Goal: Check status: Check status

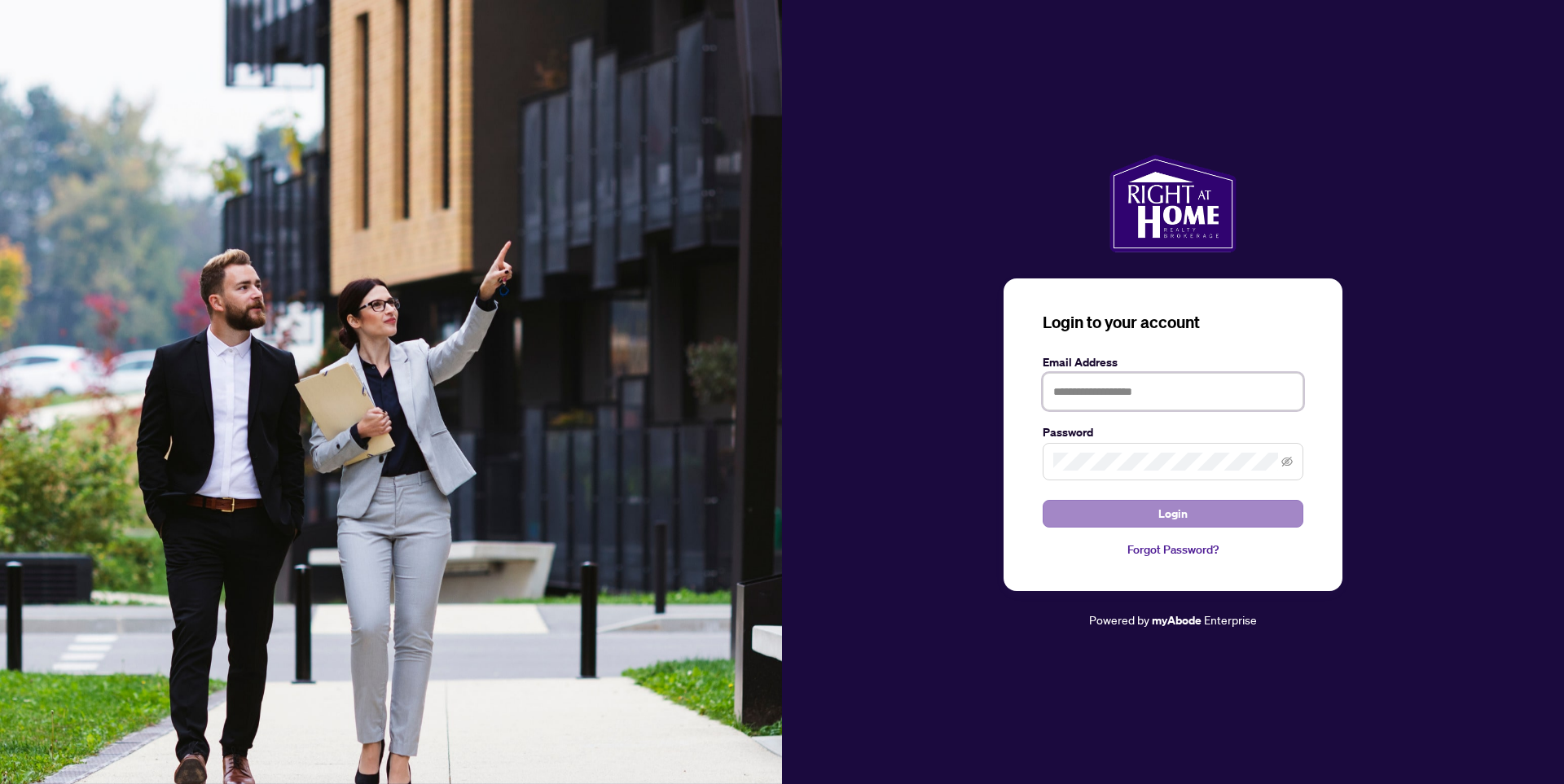
type input "**********"
click at [1178, 514] on span "Login" at bounding box center [1172, 514] width 29 height 26
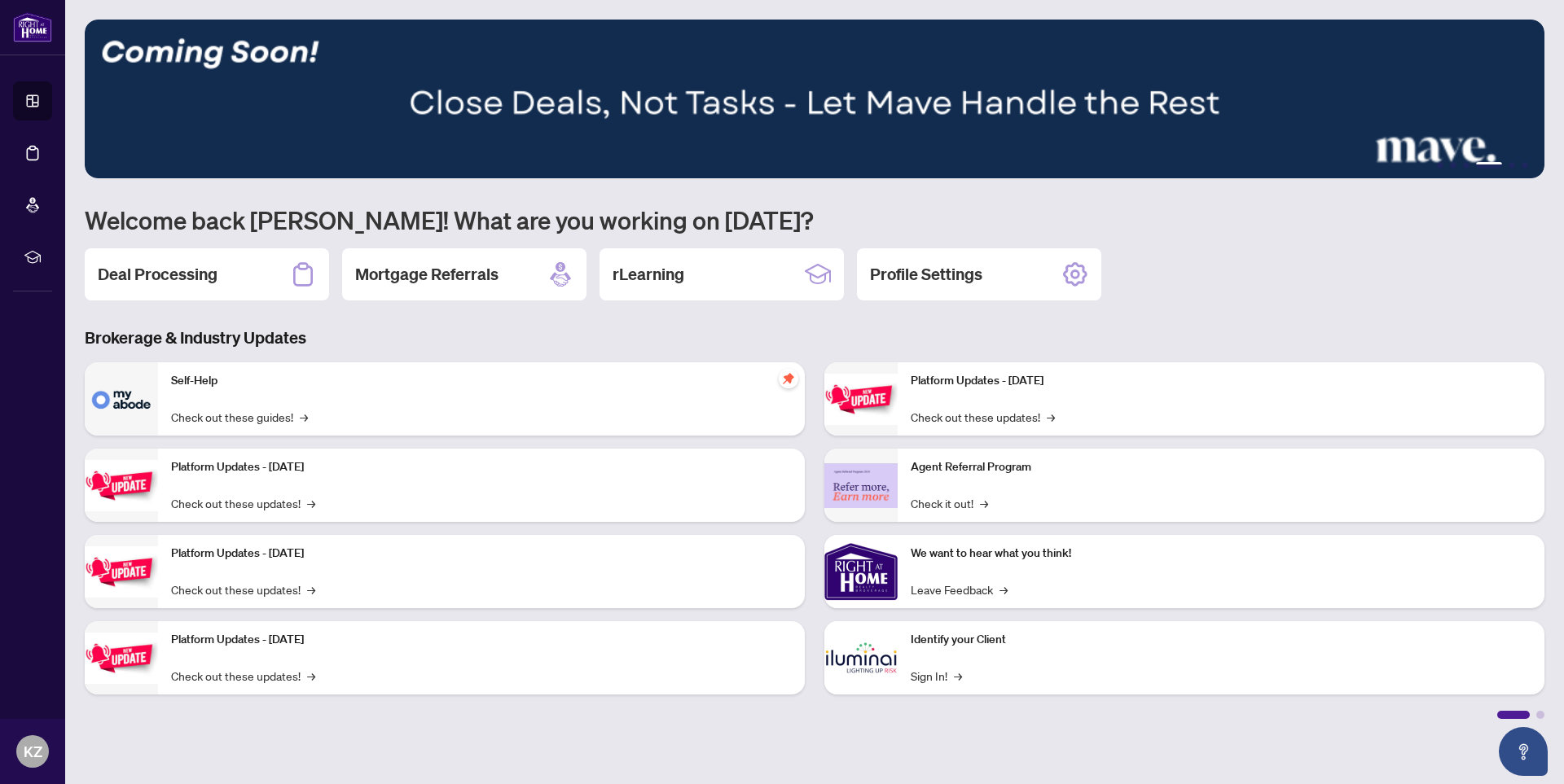
click at [144, 276] on h2 "Deal Processing" at bounding box center [157, 274] width 120 height 22
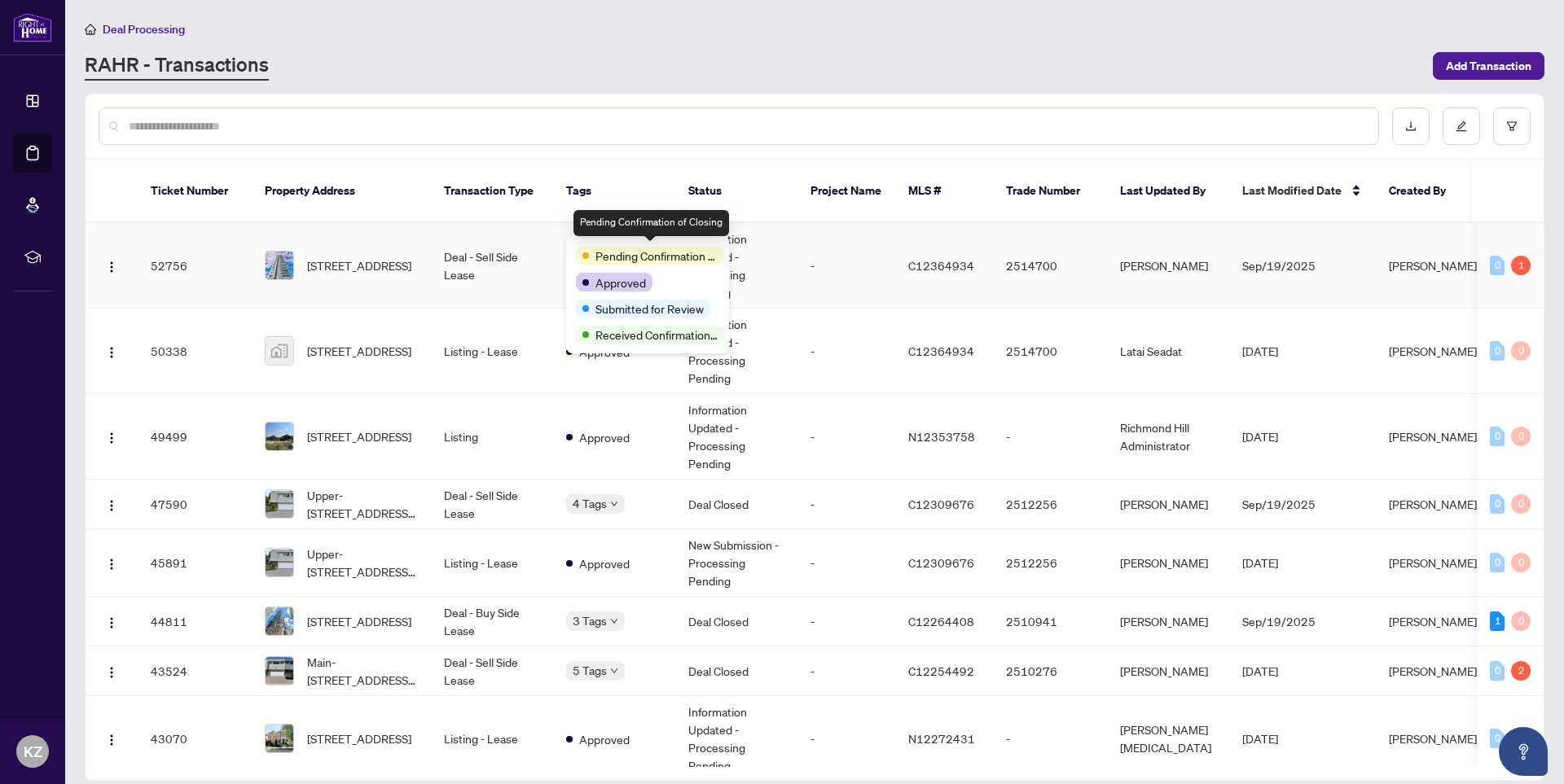
click at [605, 249] on span "Pending Confirmation of Closing" at bounding box center [656, 256] width 122 height 18
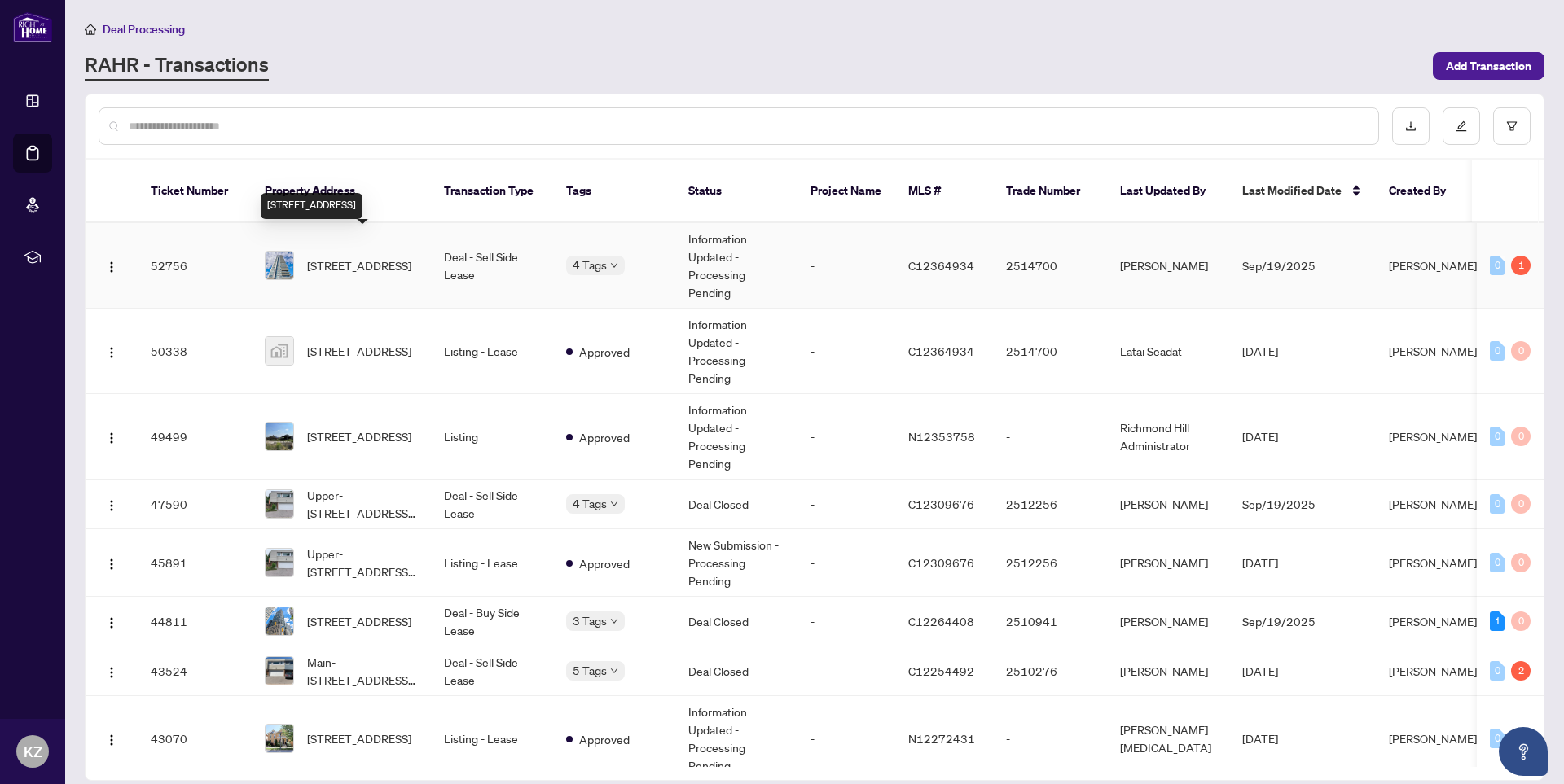
click at [347, 256] on span "[STREET_ADDRESS]" at bounding box center [359, 265] width 104 height 18
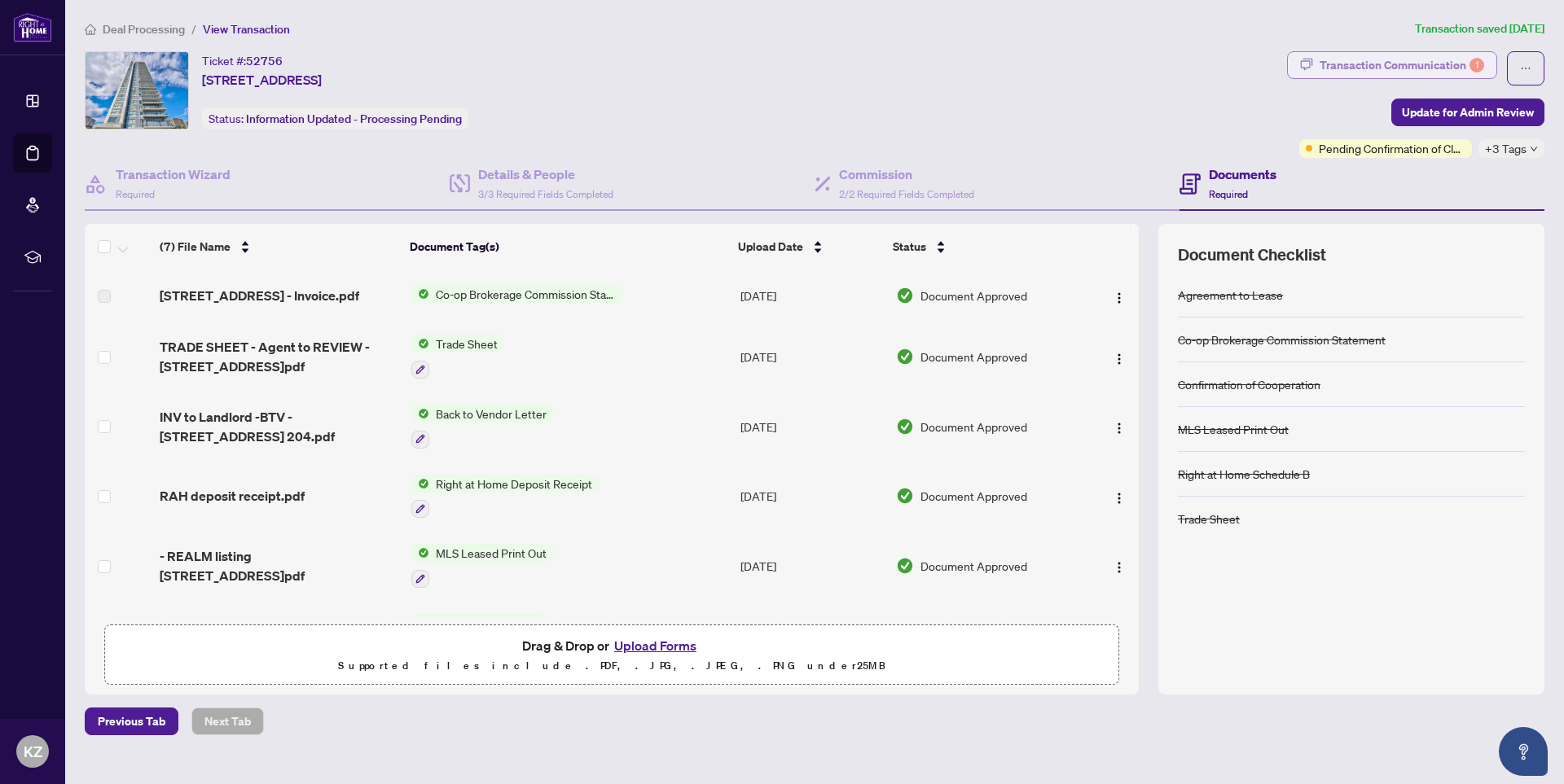
click at [1373, 64] on div "Transaction Communication 1" at bounding box center [1402, 65] width 165 height 26
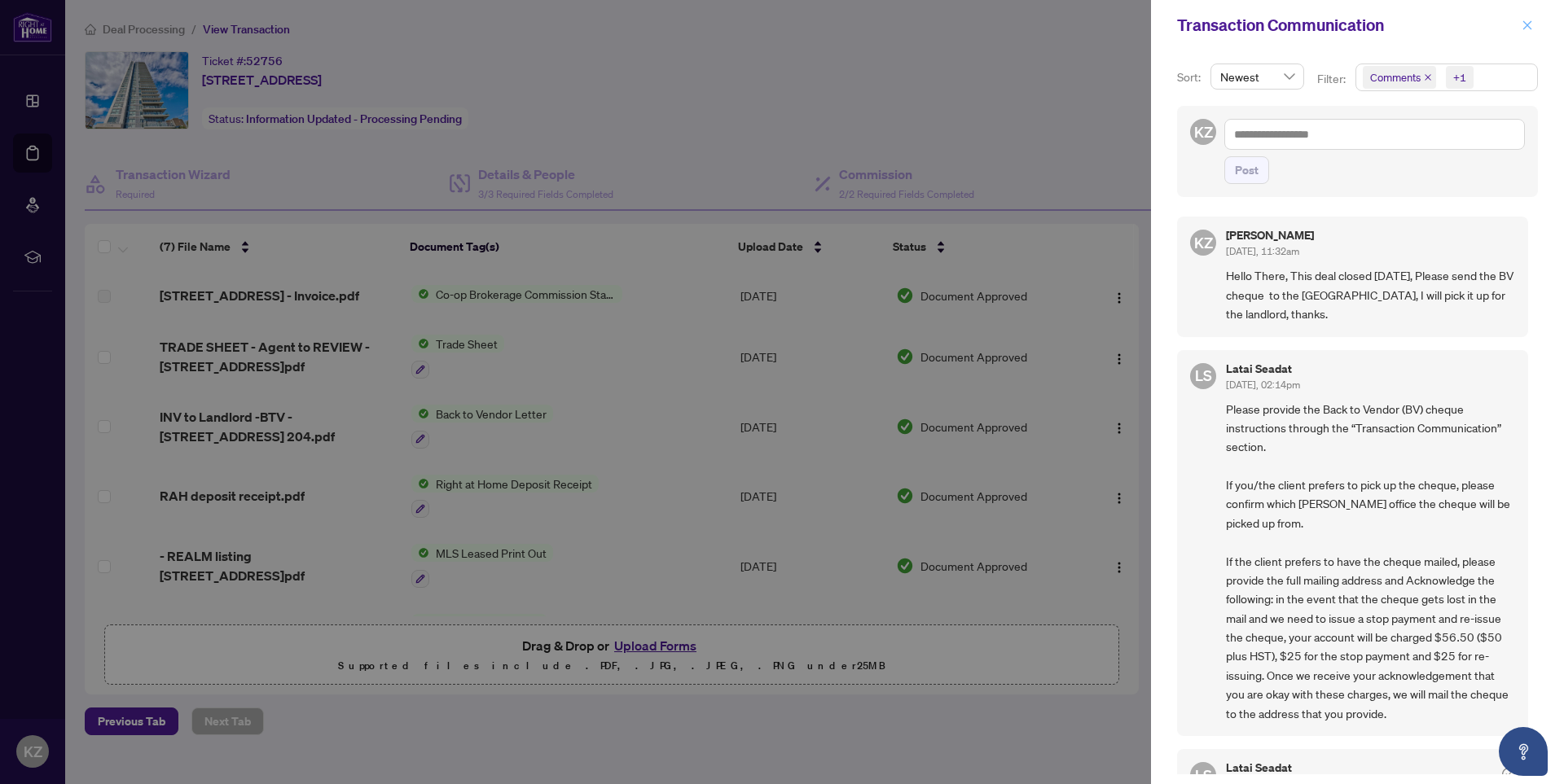
click at [1530, 25] on icon "close" at bounding box center [1527, 25] width 12 height 12
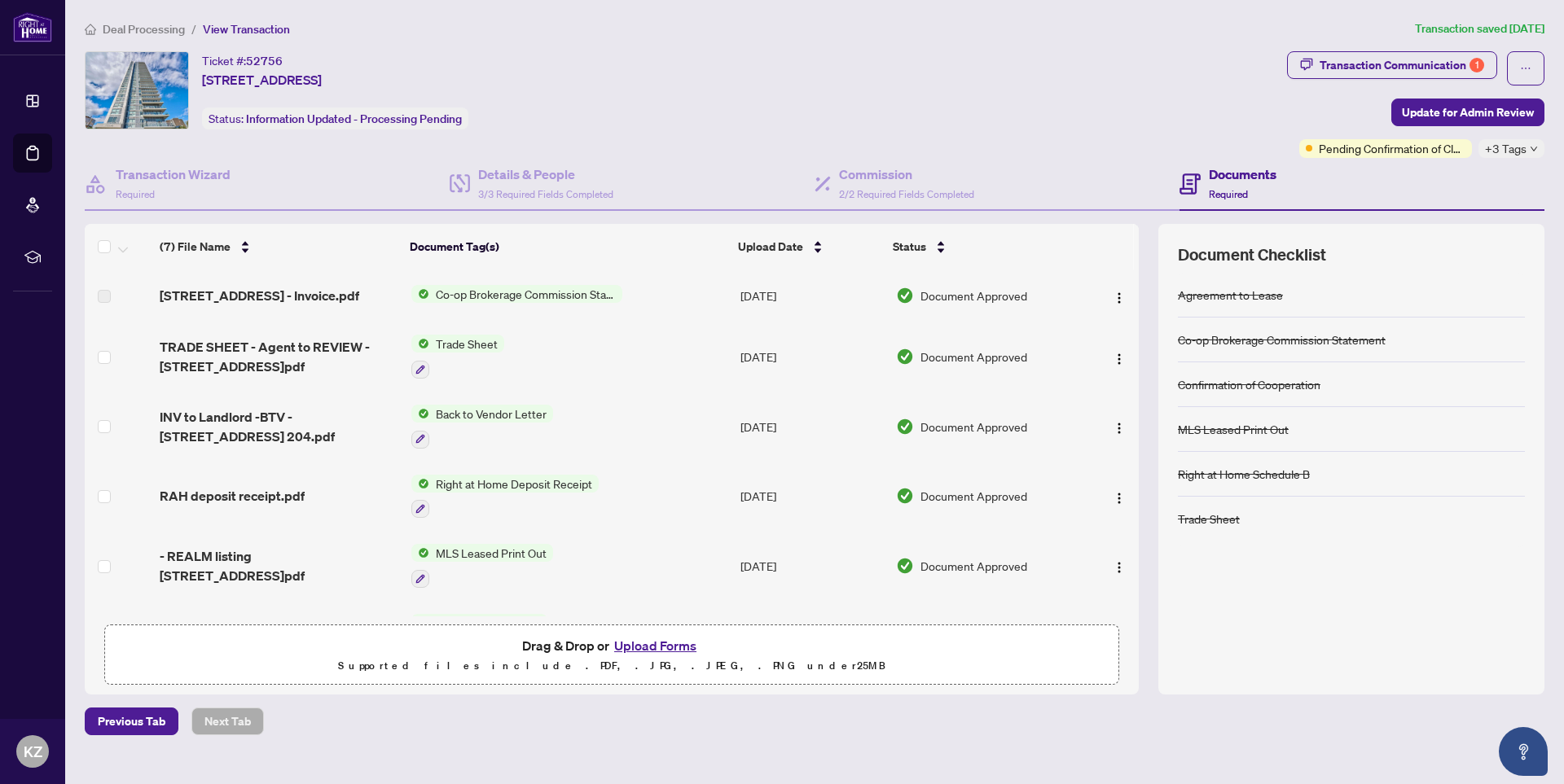
click at [1532, 150] on icon "down" at bounding box center [1533, 149] width 8 height 8
click at [1201, 112] on div "Ticket #: 52756 [STREET_ADDRESS] Status: Information Updated - Processing Pendi…" at bounding box center [683, 91] width 1195 height 78
